Goal: Task Accomplishment & Management: Manage account settings

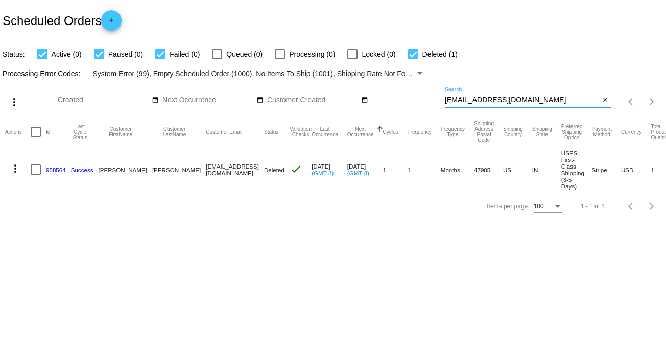
click at [490, 98] on input "[EMAIL_ADDRESS][DOMAIN_NAME]" at bounding box center [522, 100] width 155 height 8
click at [490, 98] on input "mhdavis216@comcast.net" at bounding box center [522, 100] width 155 height 8
paste input "Hello! Could I please cancel my auto ship for order #131363? Best, Brooke"
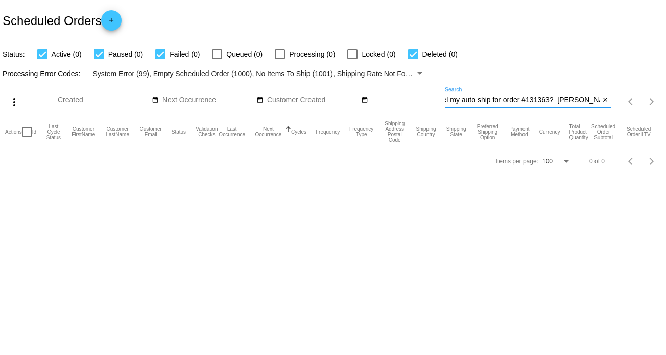
type input "Hello! Could I please cancel my auto ship for order #131363? Best, Brooke"
click at [605, 101] on mat-icon "close" at bounding box center [605, 100] width 7 height 8
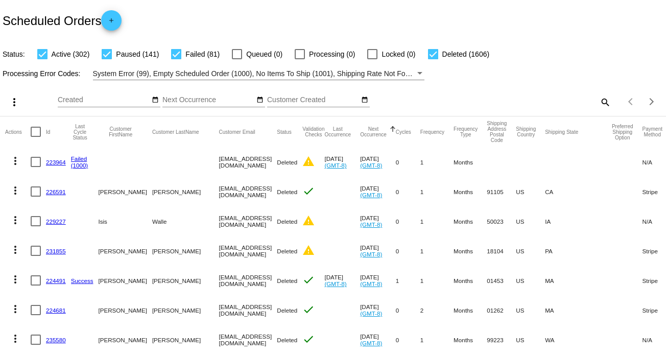
click at [599, 104] on mat-icon "search" at bounding box center [605, 102] width 12 height 16
paste input "[PERSON_NAME][EMAIL_ADDRESS][DOMAIN_NAME]"
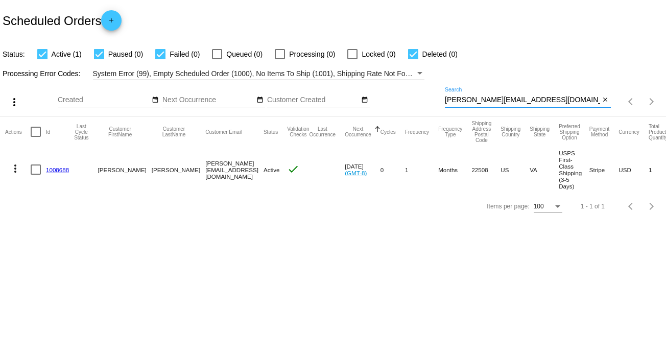
type input "[PERSON_NAME][EMAIL_ADDRESS][DOMAIN_NAME]"
click at [14, 170] on mat-icon "more_vert" at bounding box center [15, 169] width 12 height 12
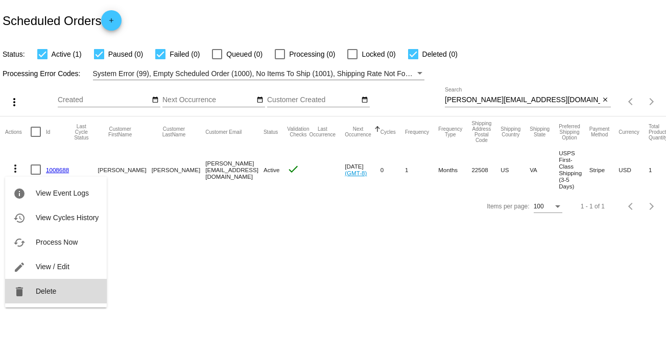
click at [30, 287] on button "delete Delete" at bounding box center [56, 291] width 102 height 25
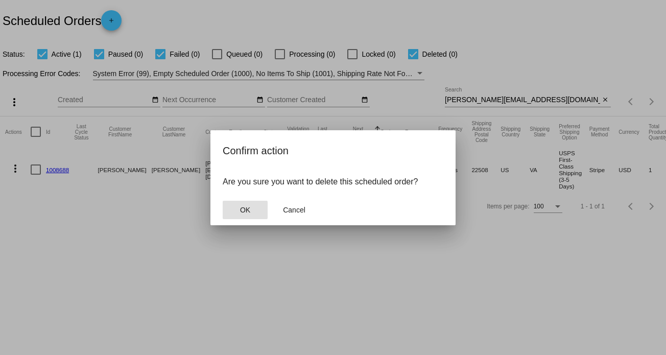
click at [243, 212] on span "OK" at bounding box center [245, 210] width 10 height 8
